Goal: Task Accomplishment & Management: Manage account settings

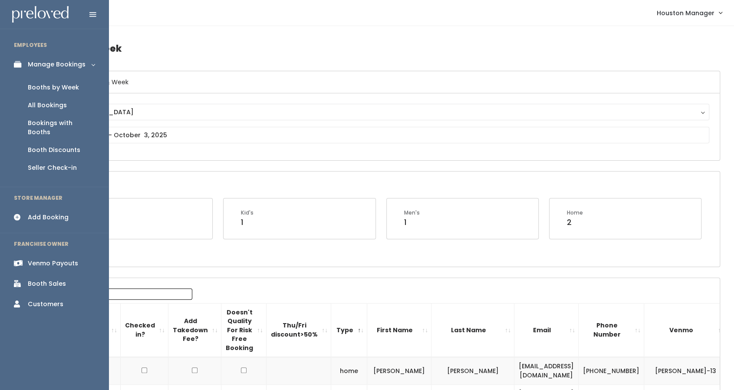
click at [61, 274] on link "Booth Sales" at bounding box center [54, 284] width 109 height 20
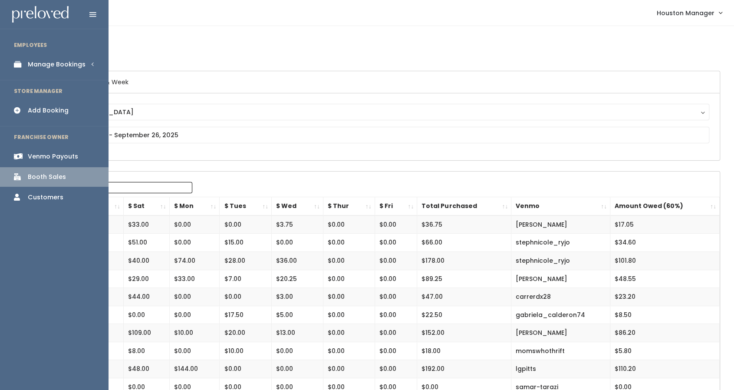
click at [57, 69] on div "Manage Bookings" at bounding box center [57, 64] width 58 height 9
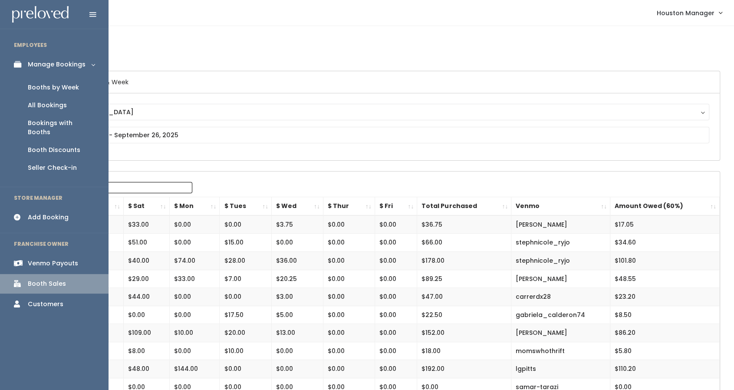
click at [56, 145] on div "Booth Discounts" at bounding box center [54, 149] width 53 height 9
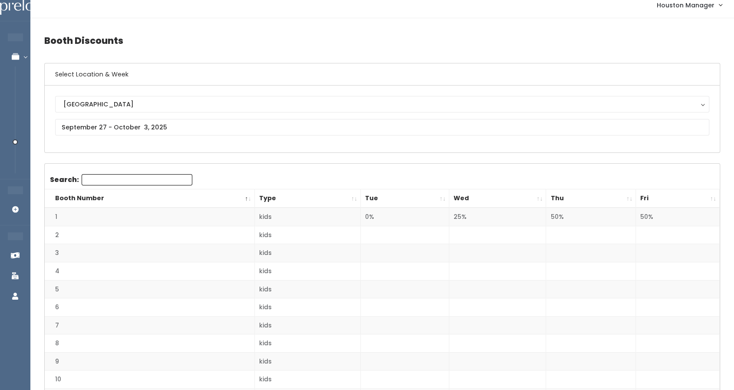
scroll to position [7, 0]
click at [183, 125] on input "text" at bounding box center [382, 127] width 654 height 16
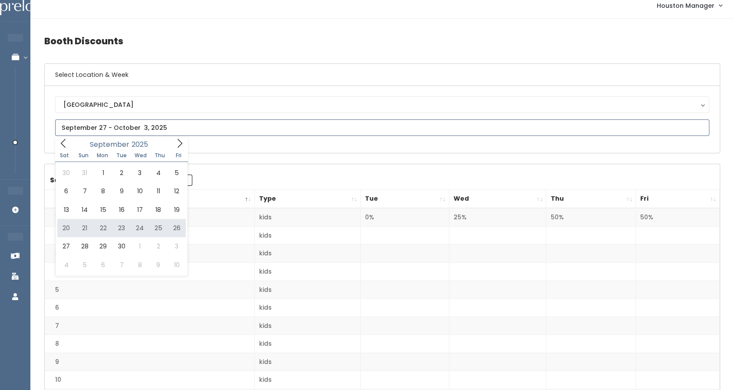
type input "September 20 to September 26"
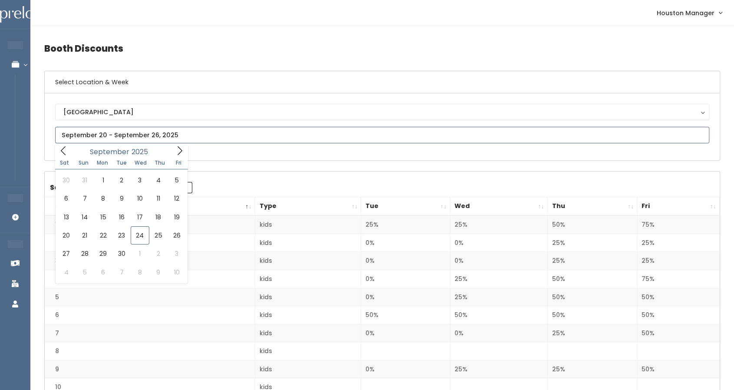
click at [141, 128] on input "text" at bounding box center [382, 135] width 654 height 16
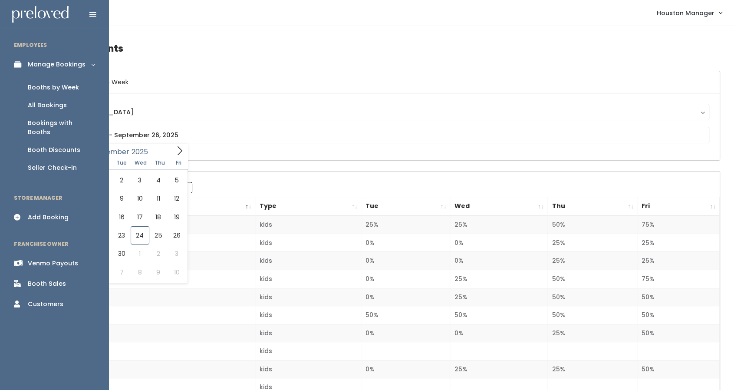
click at [38, 82] on link "Booths by Week" at bounding box center [54, 88] width 109 height 18
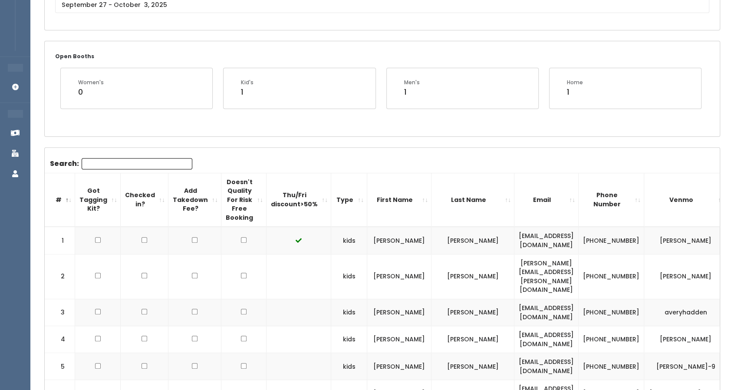
scroll to position [157, 0]
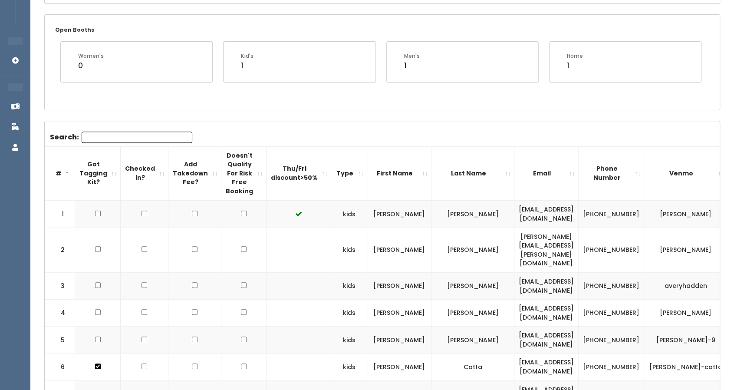
click at [118, 138] on input "Search:" at bounding box center [137, 137] width 111 height 11
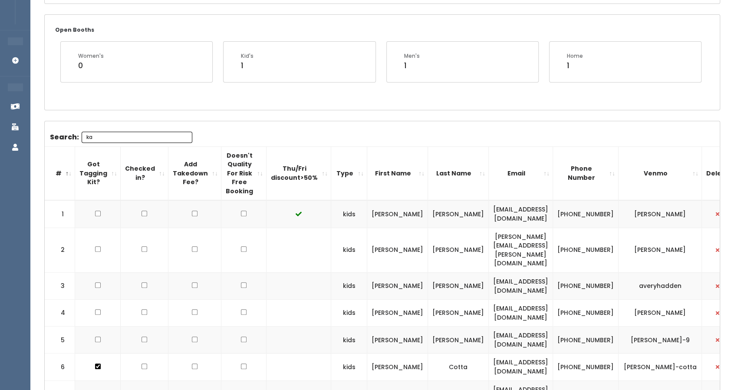
scroll to position [58, 0]
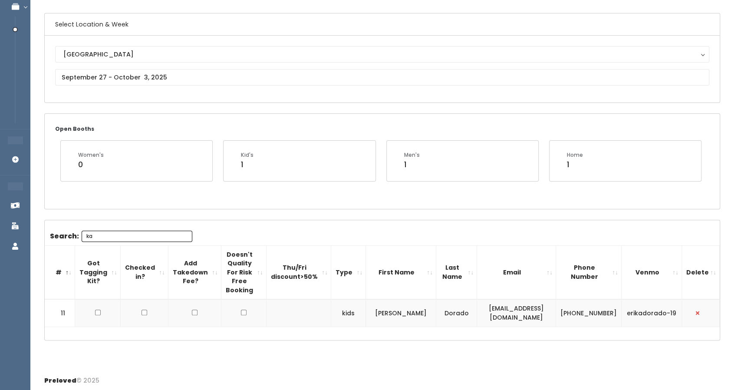
type input "k"
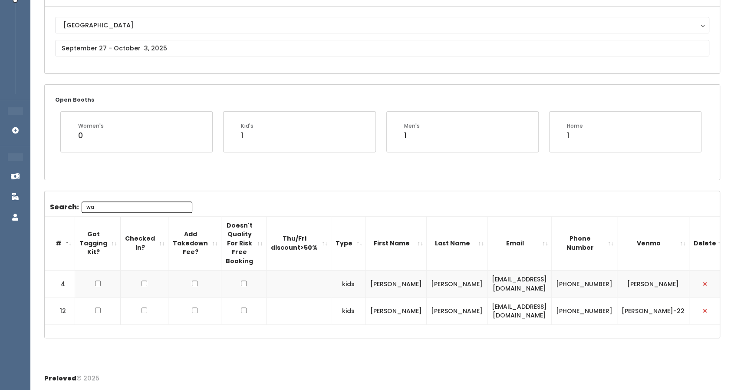
scroll to position [84, 0]
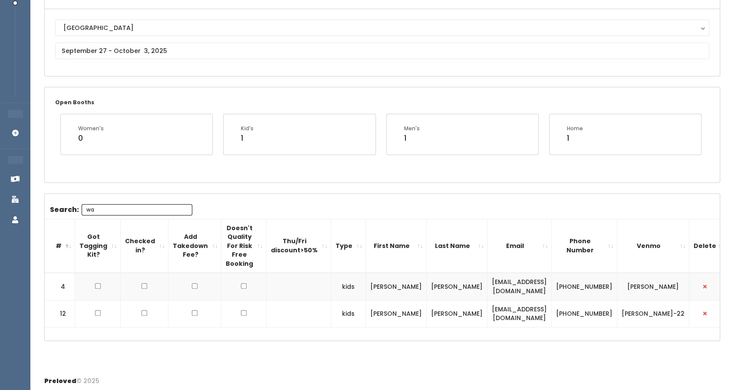
type input "wa"
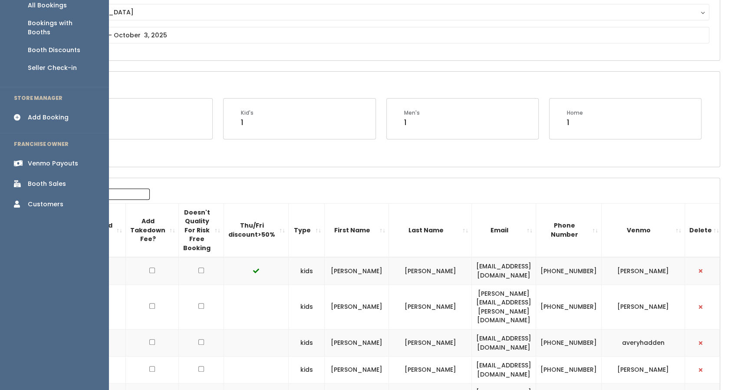
scroll to position [99, 0]
click at [50, 46] on div "Booth Discounts" at bounding box center [54, 50] width 53 height 9
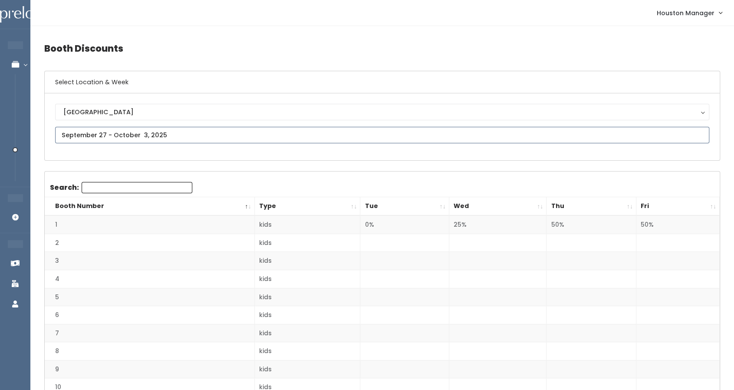
click at [300, 138] on input "text" at bounding box center [382, 135] width 654 height 16
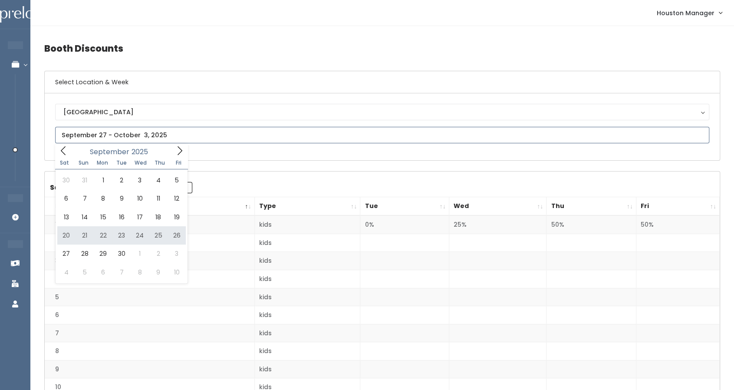
type input "September 20 to September 26"
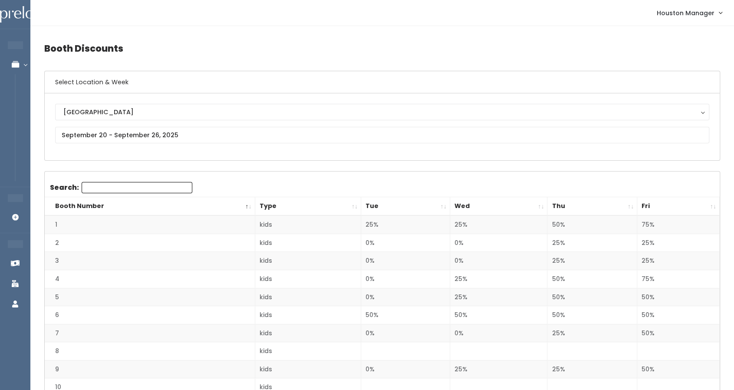
click at [572, 204] on th "Thu" at bounding box center [592, 206] width 90 height 19
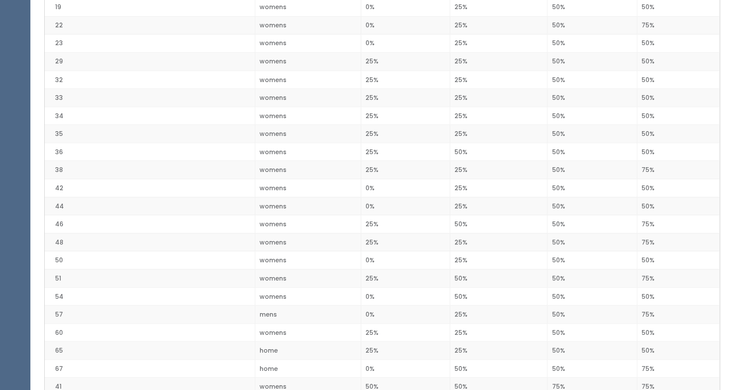
scroll to position [1089, 0]
